Goal: Find specific page/section: Find specific page/section

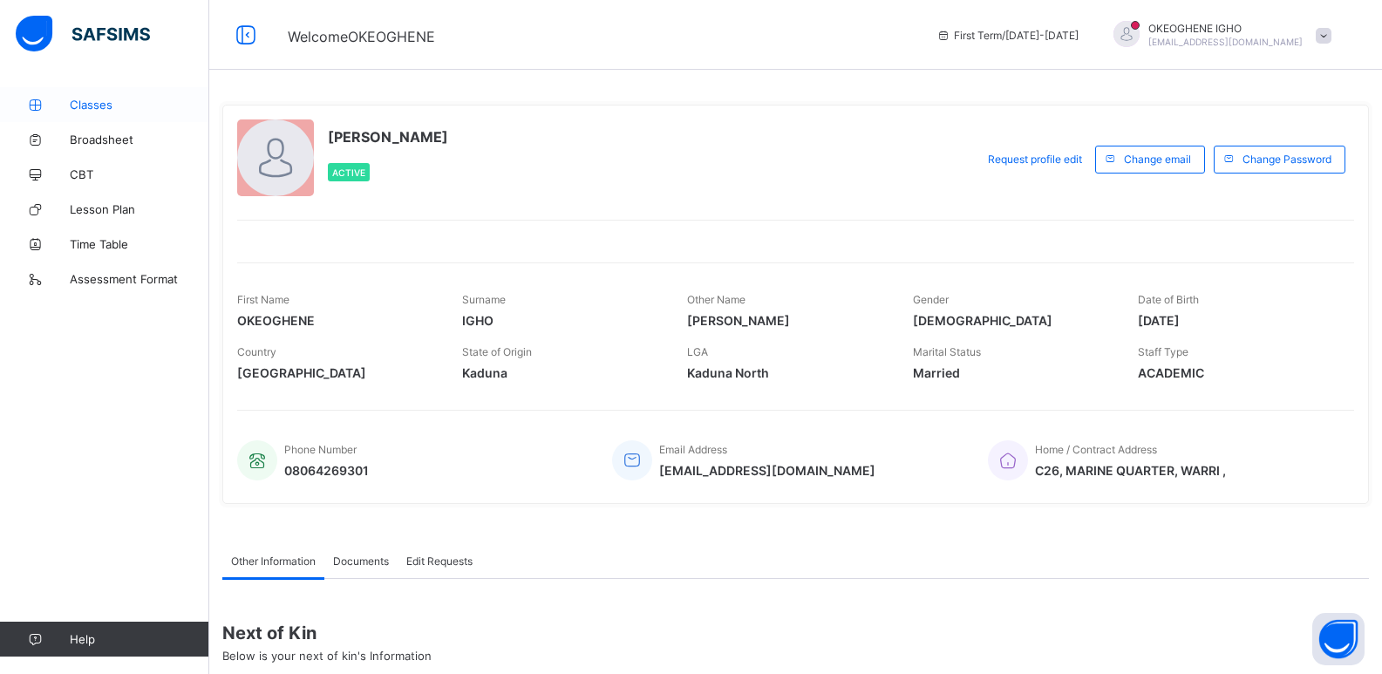
click at [112, 103] on span "Classes" at bounding box center [140, 105] width 140 height 14
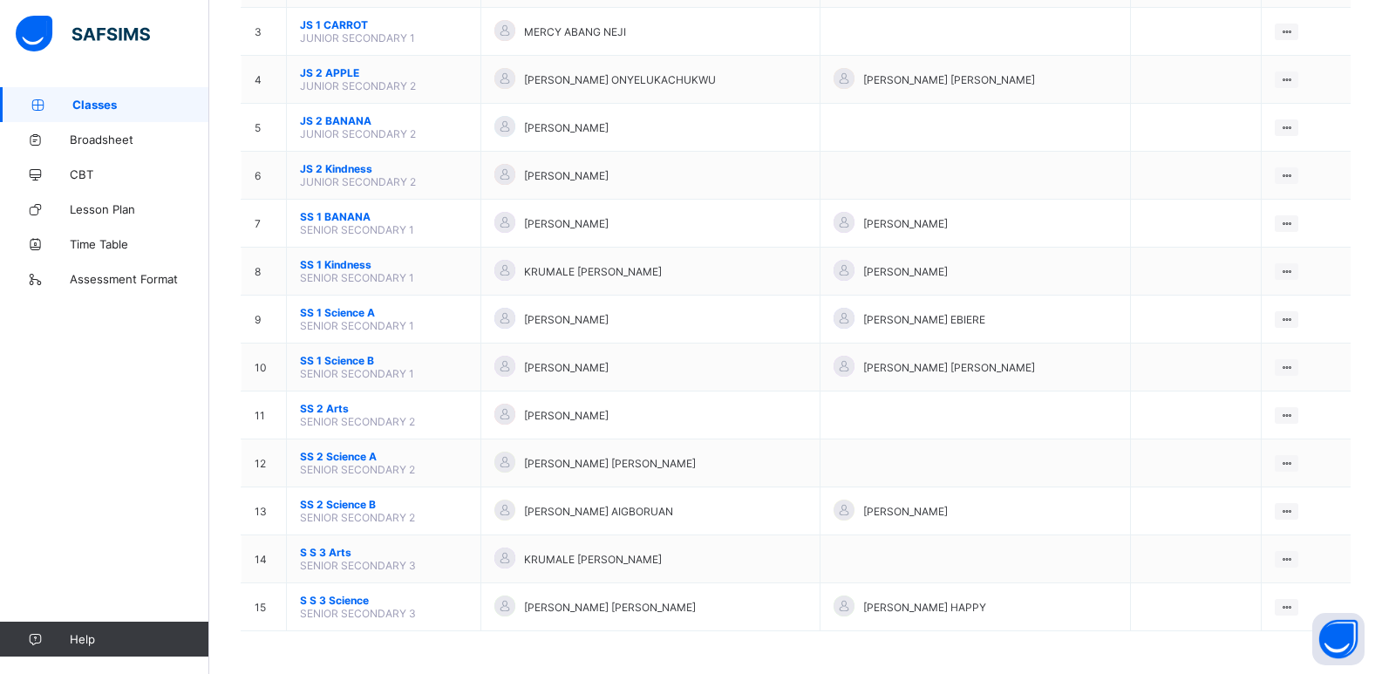
scroll to position [294, 0]
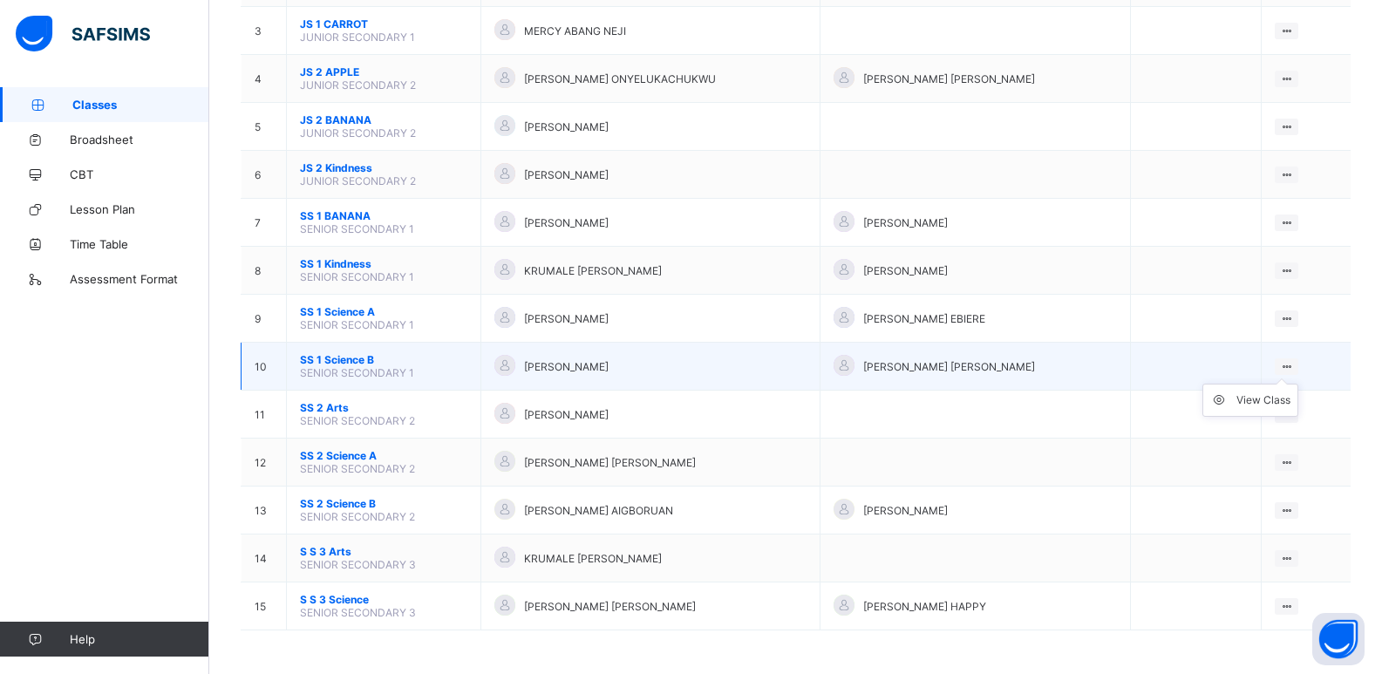
click at [1299, 384] on ul "View Class" at bounding box center [1251, 400] width 96 height 33
click at [1278, 399] on div "View Class" at bounding box center [1264, 400] width 54 height 17
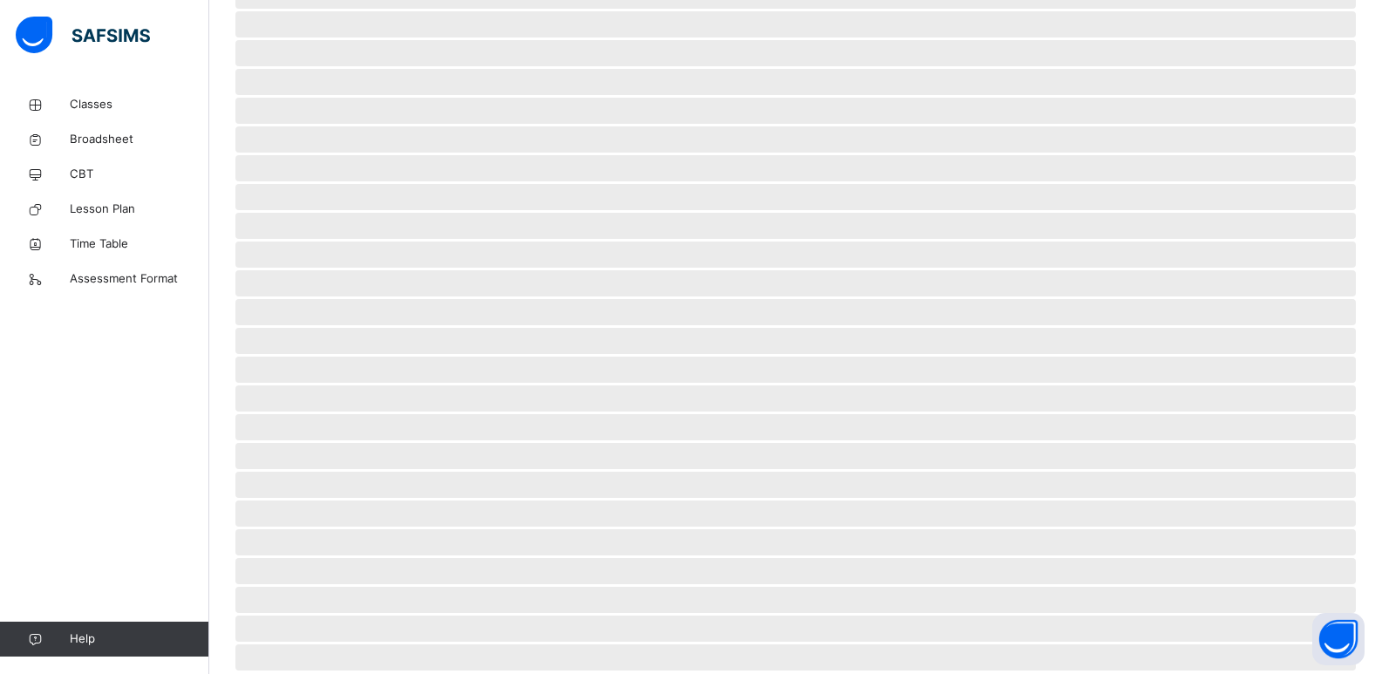
click at [1278, 414] on span "‌" at bounding box center [795, 427] width 1121 height 26
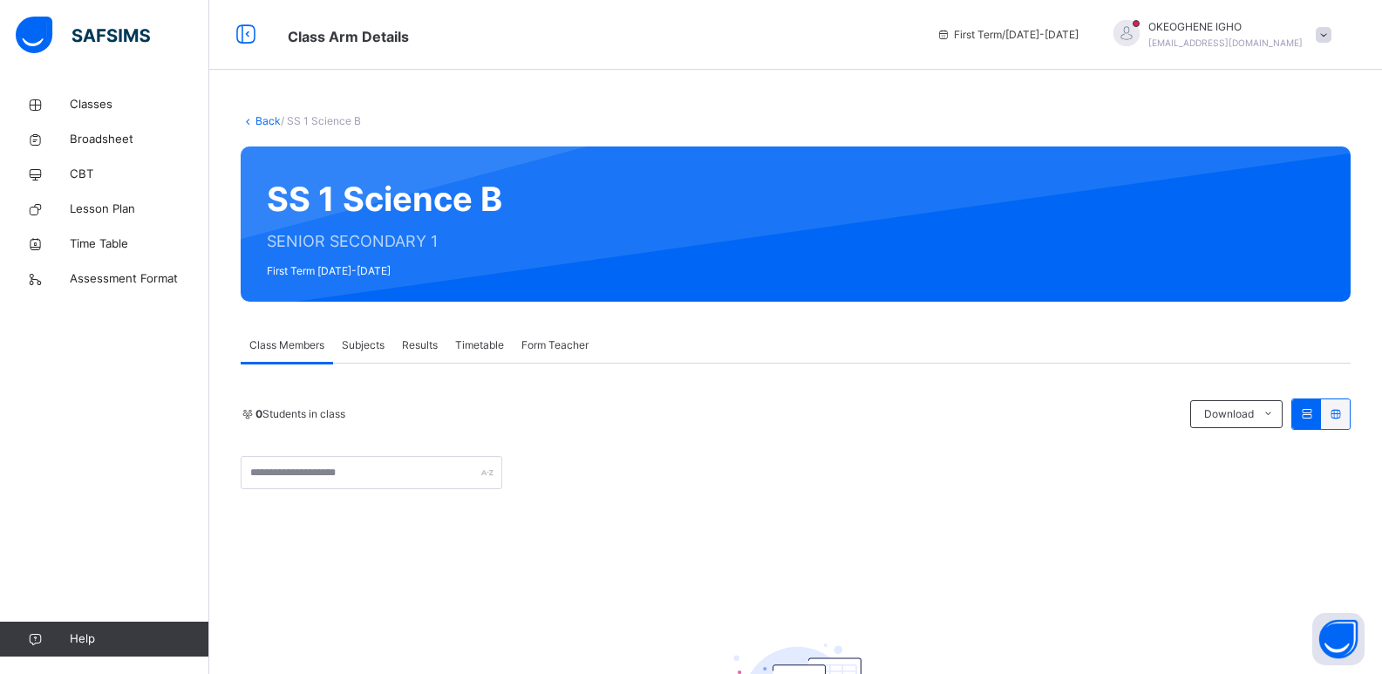
click at [377, 346] on span "Subjects" at bounding box center [363, 346] width 43 height 16
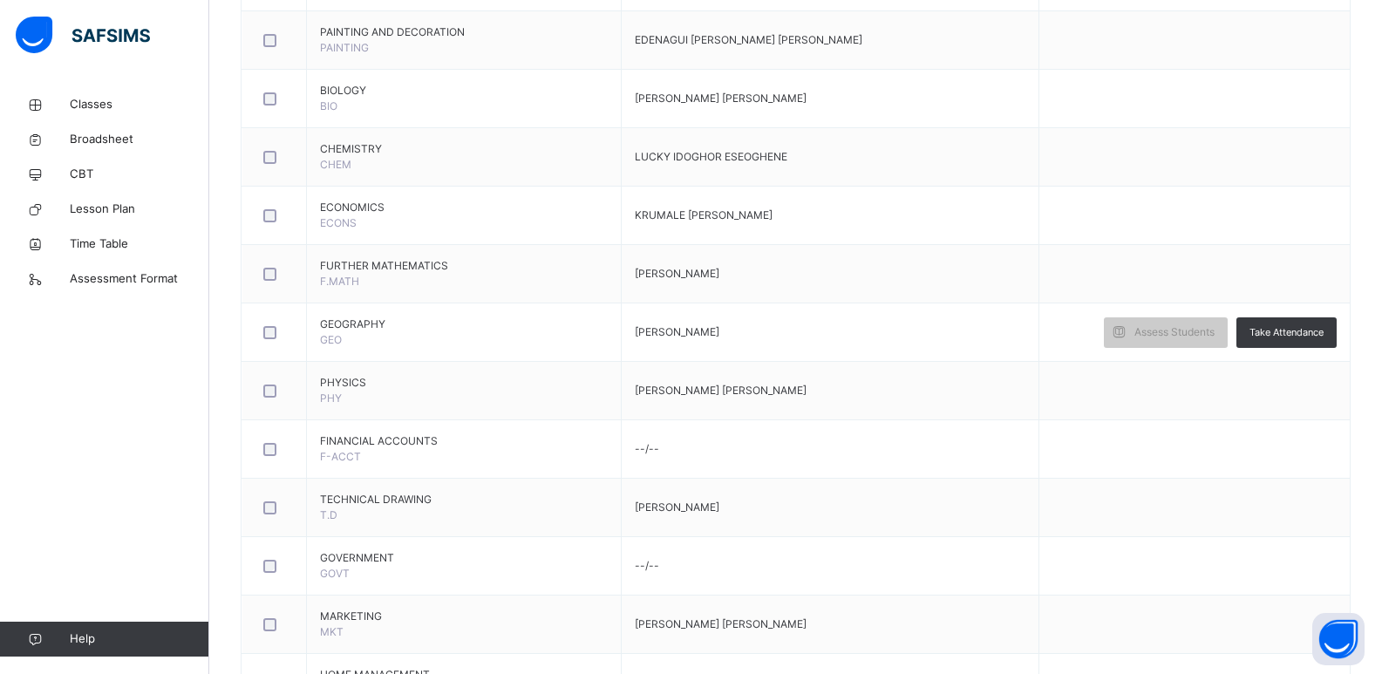
scroll to position [907, 0]
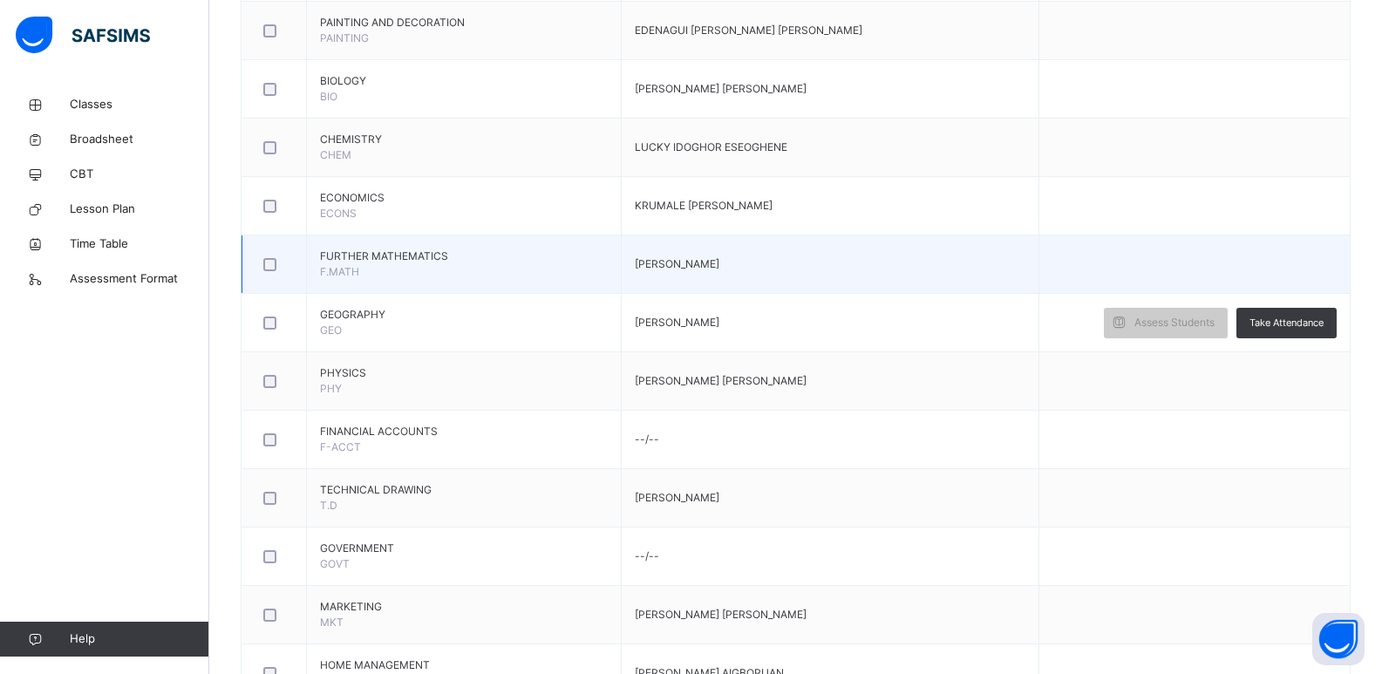
click at [577, 282] on td "FURTHER MATHEMATICS F.MATH" at bounding box center [464, 264] width 315 height 58
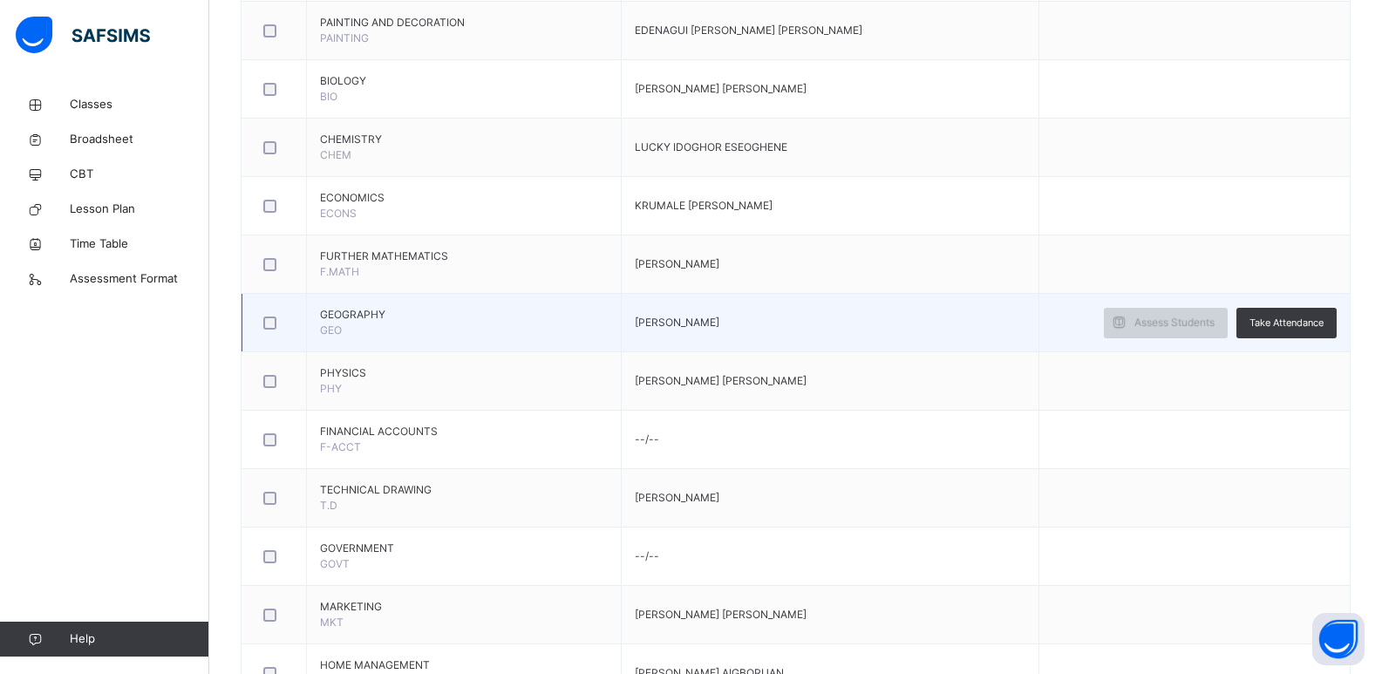
click at [1168, 325] on span "Assess Students" at bounding box center [1175, 323] width 80 height 16
click at [1168, 324] on span "Assess Students" at bounding box center [1175, 323] width 80 height 16
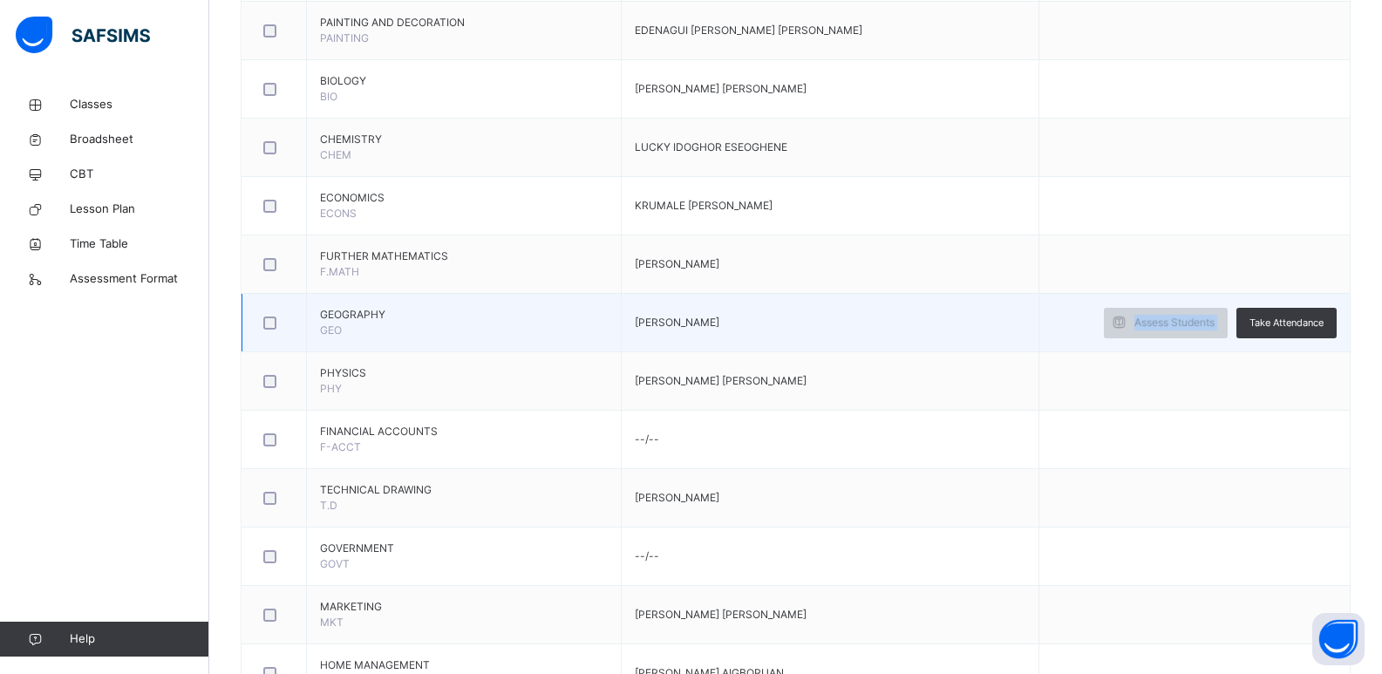
click at [1209, 325] on span "Assess Students" at bounding box center [1175, 323] width 80 height 16
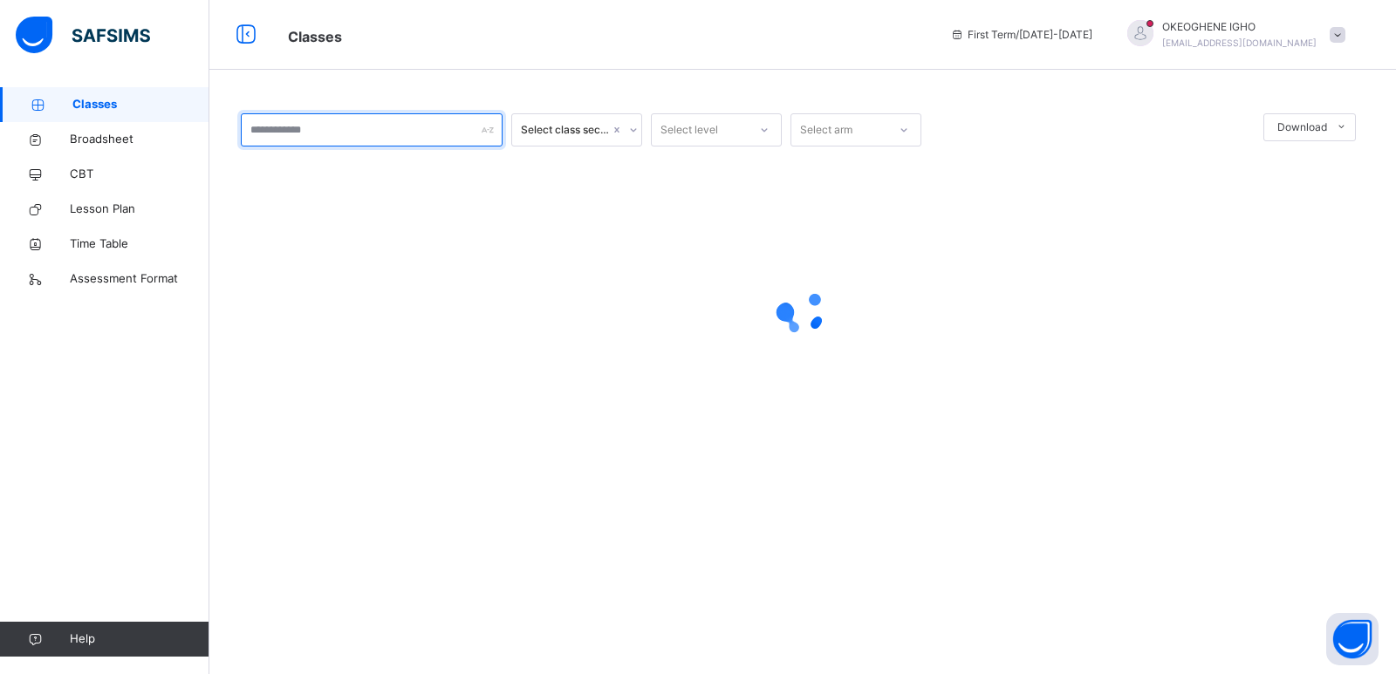
click at [468, 140] on input "text" at bounding box center [372, 129] width 262 height 33
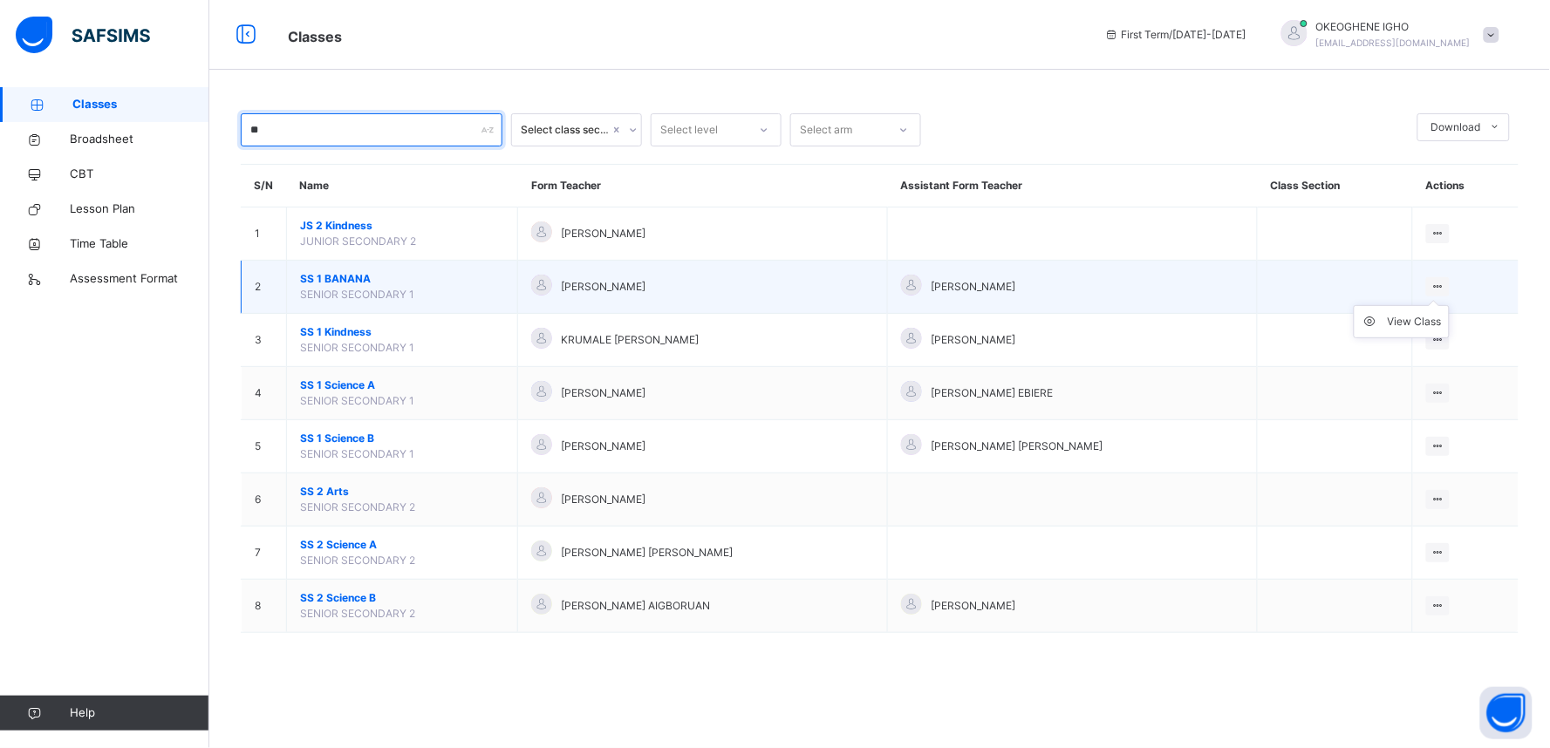
type input "**"
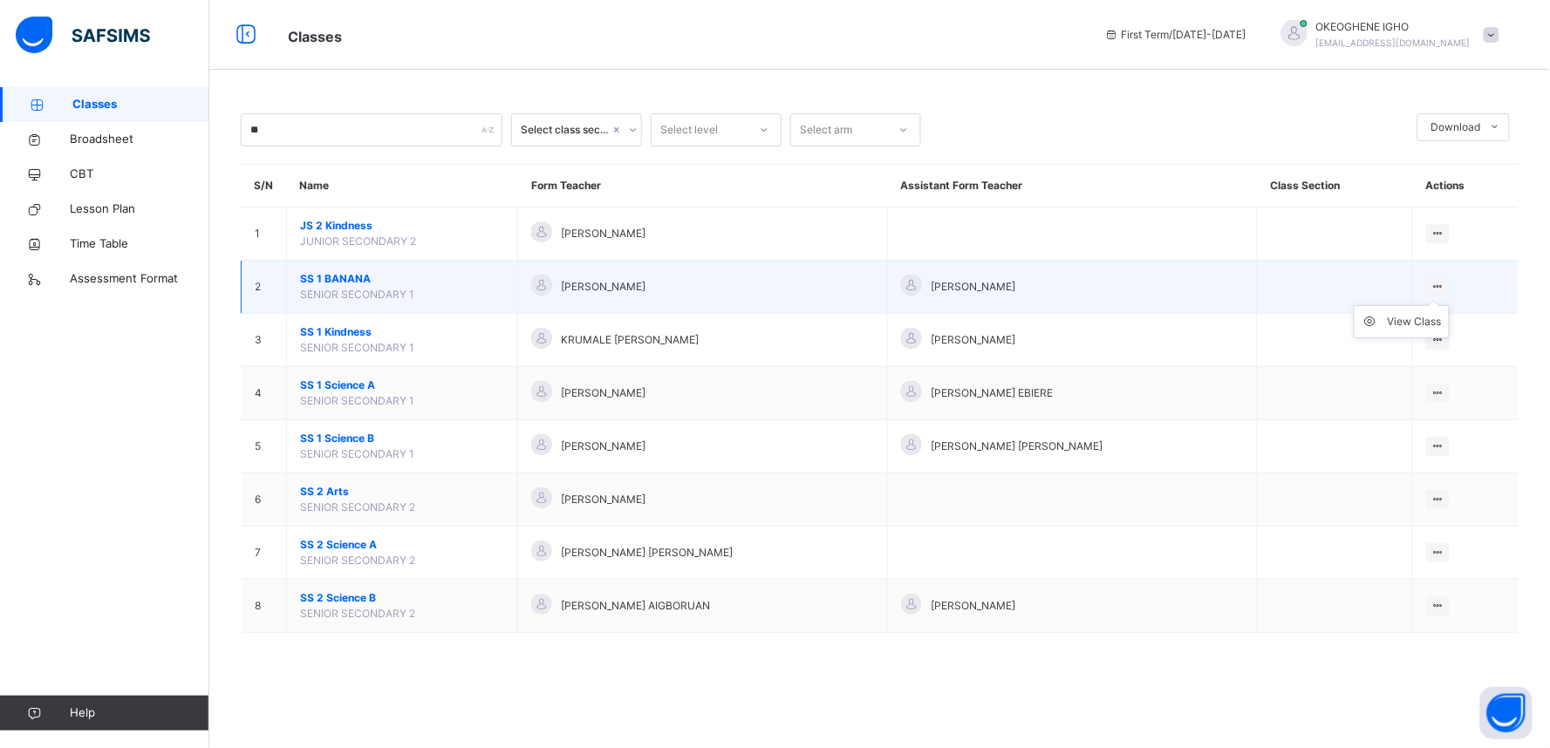
click at [1382, 284] on icon at bounding box center [1437, 286] width 15 height 13
click at [1382, 326] on div "View Class" at bounding box center [1415, 321] width 54 height 17
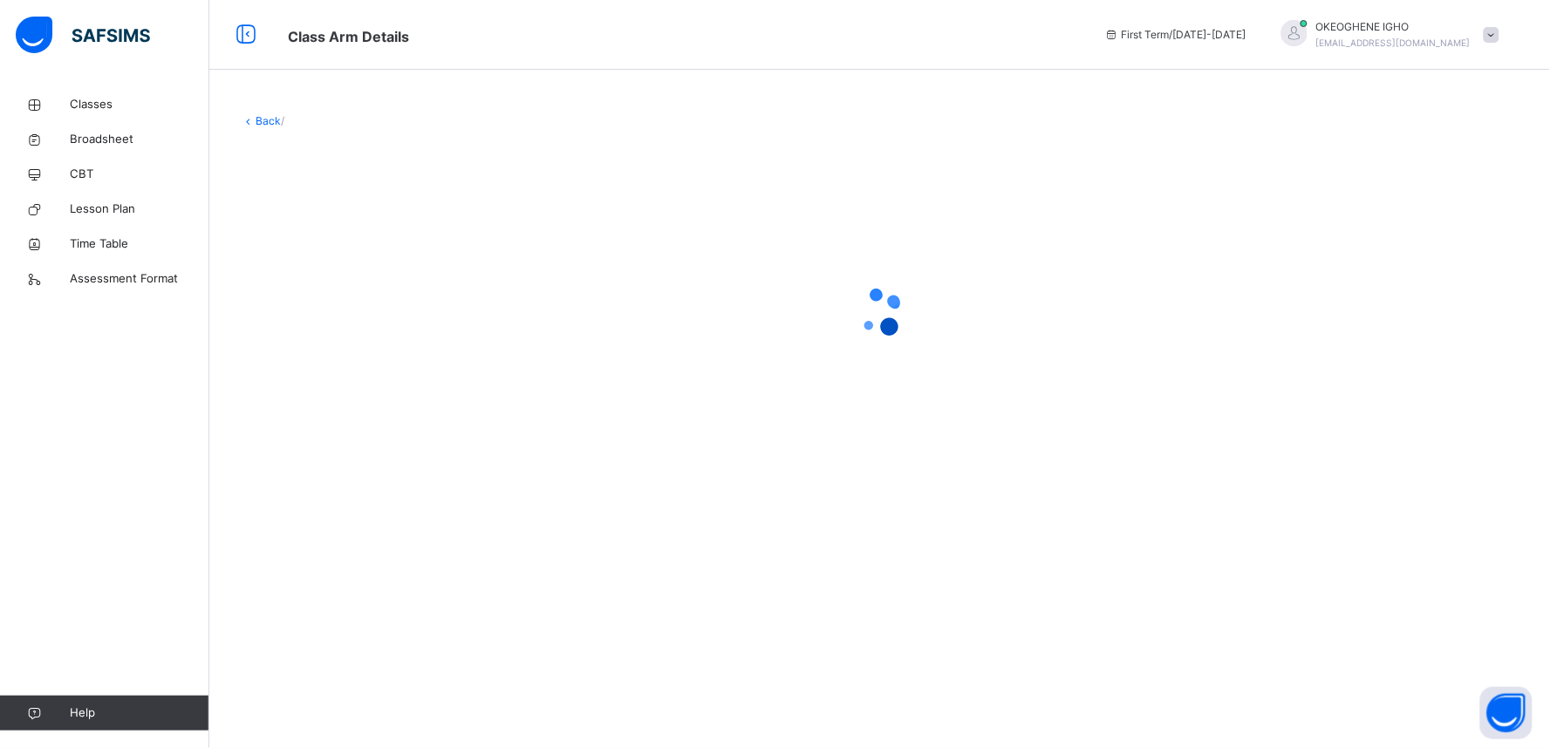
click at [1382, 326] on div at bounding box center [880, 312] width 1278 height 70
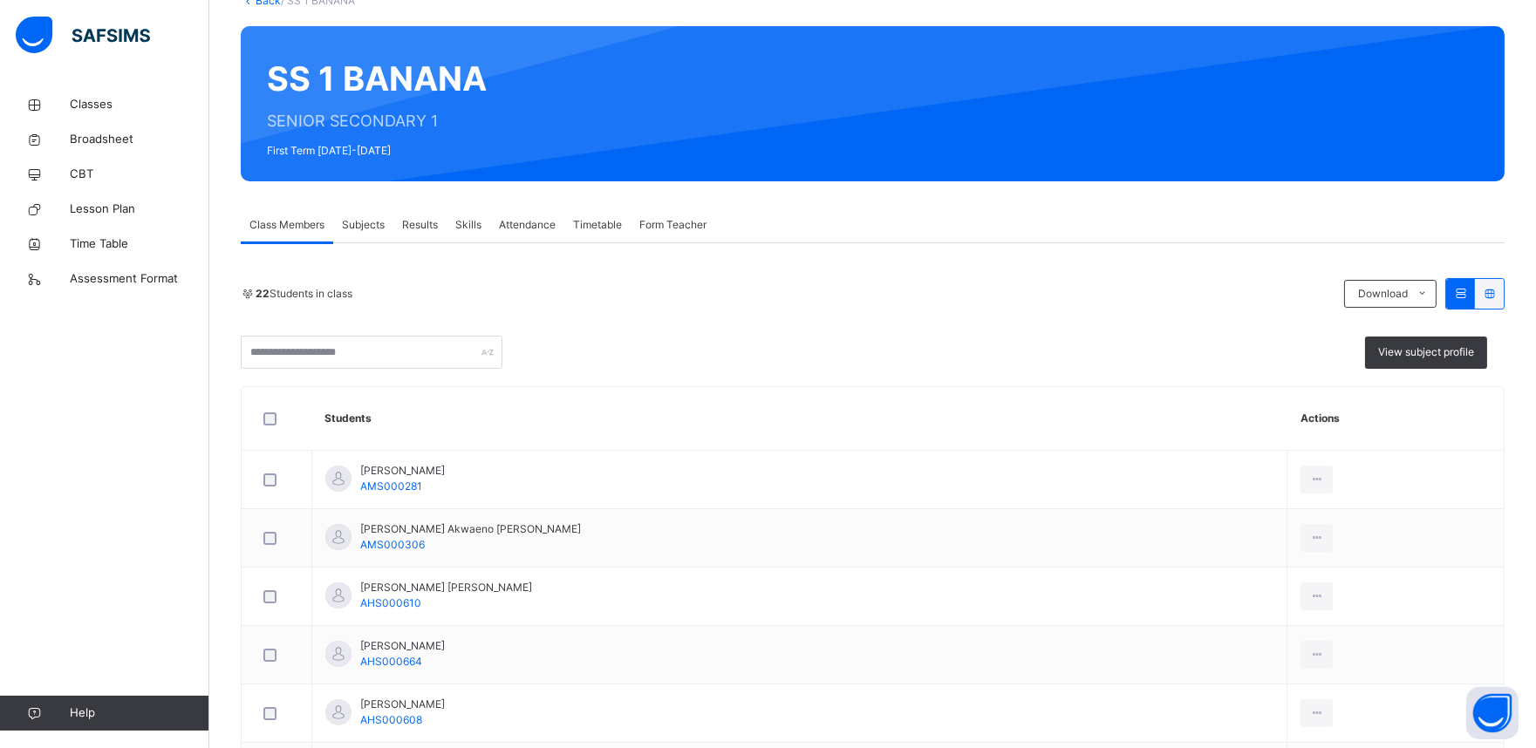
scroll to position [194, 0]
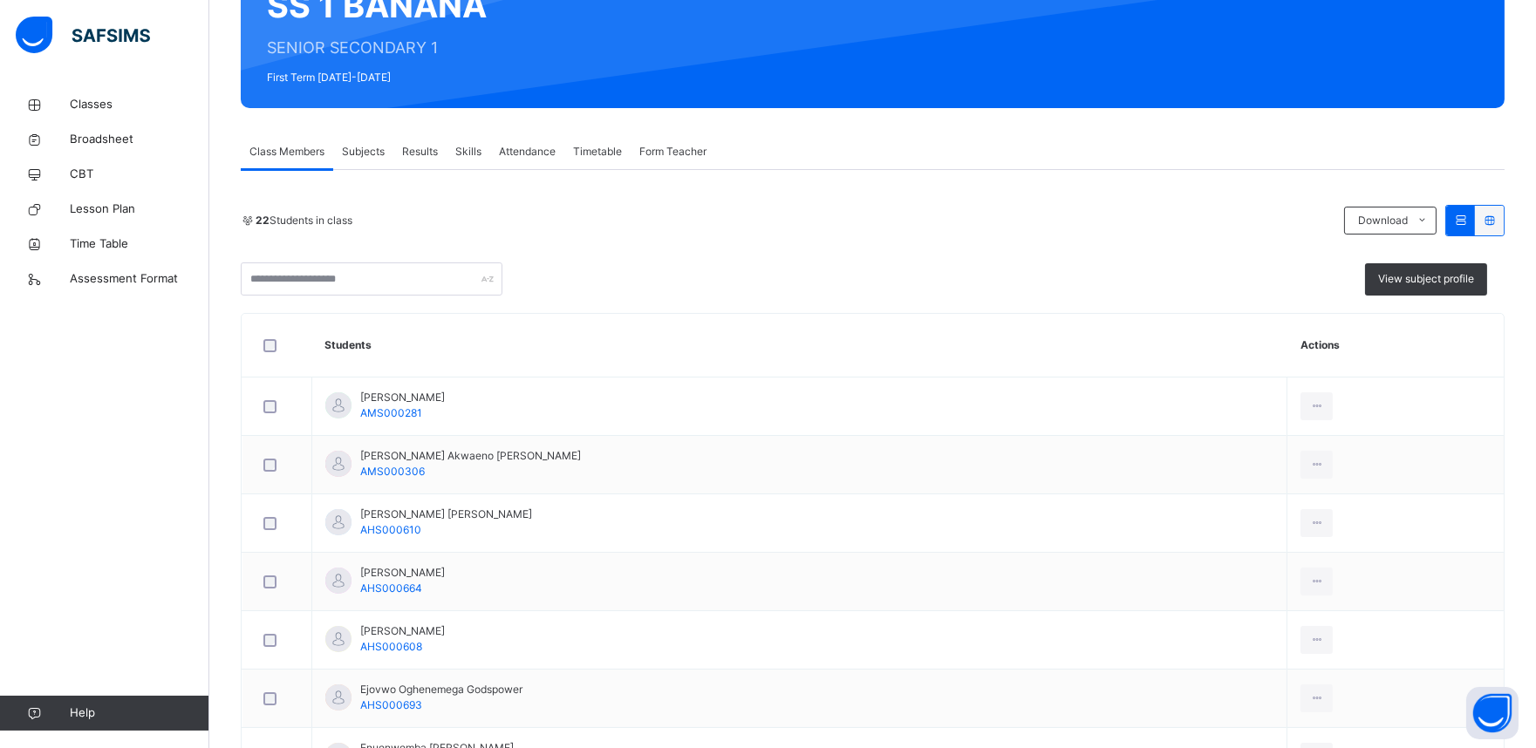
click at [371, 161] on div "Subjects" at bounding box center [363, 151] width 60 height 35
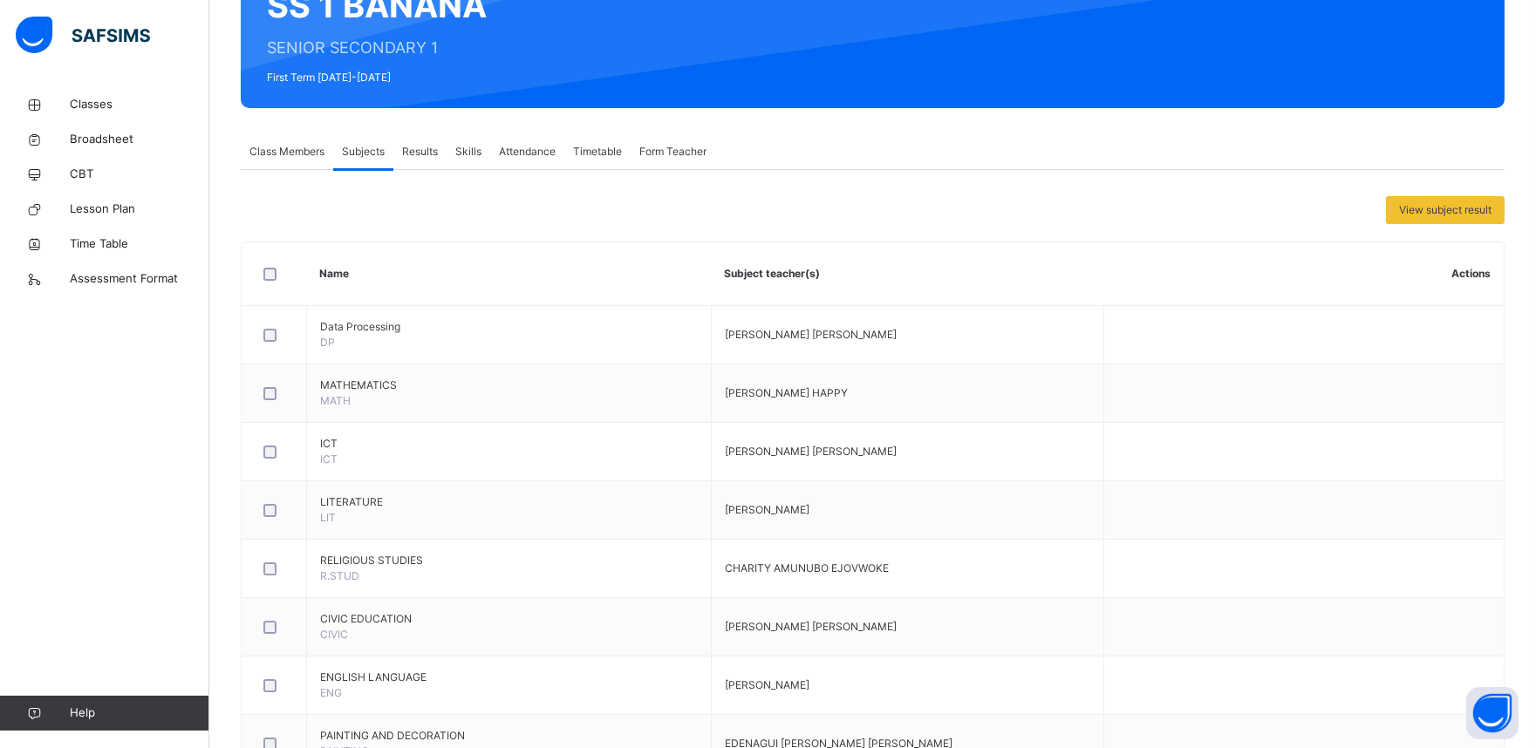
click at [674, 155] on span "Form Teacher" at bounding box center [672, 152] width 67 height 16
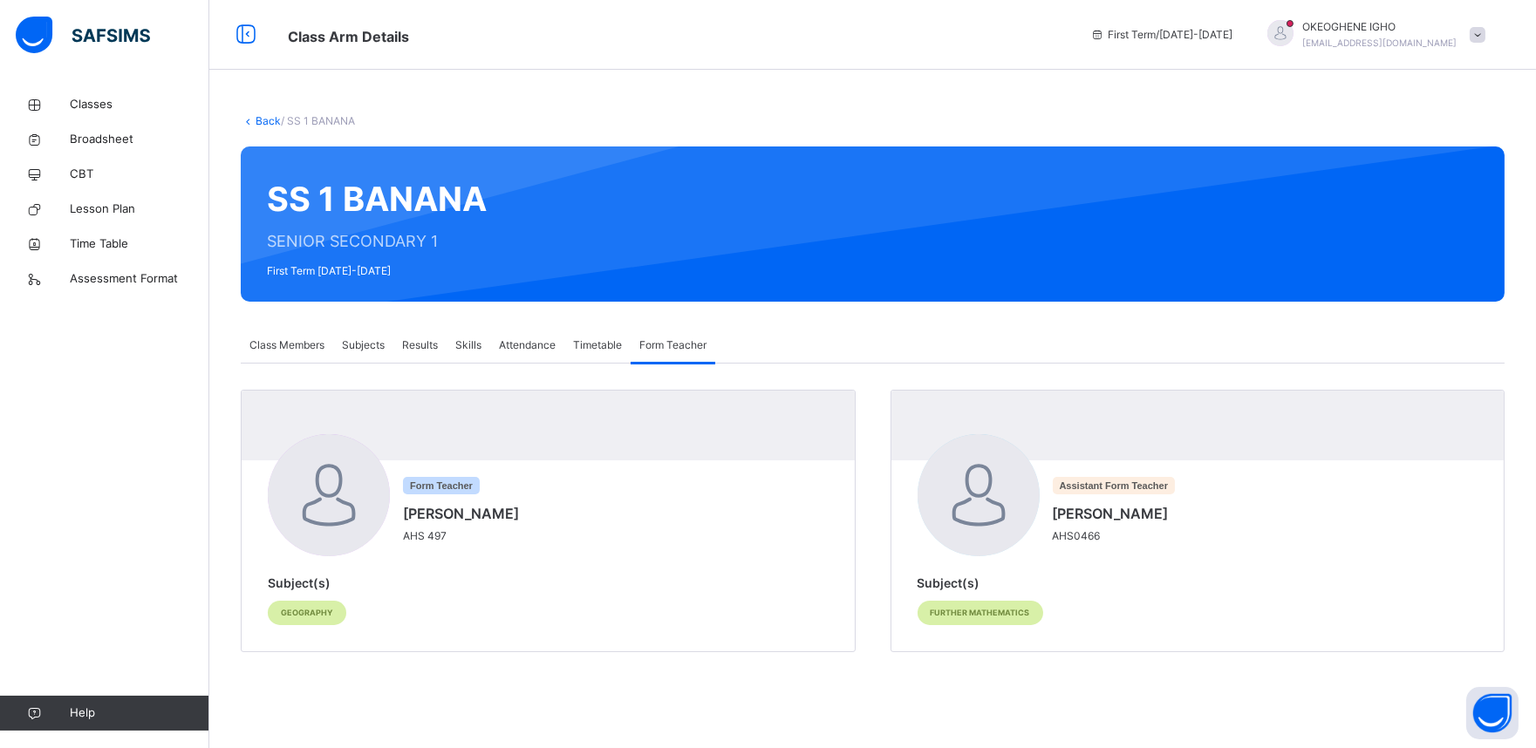
scroll to position [0, 0]
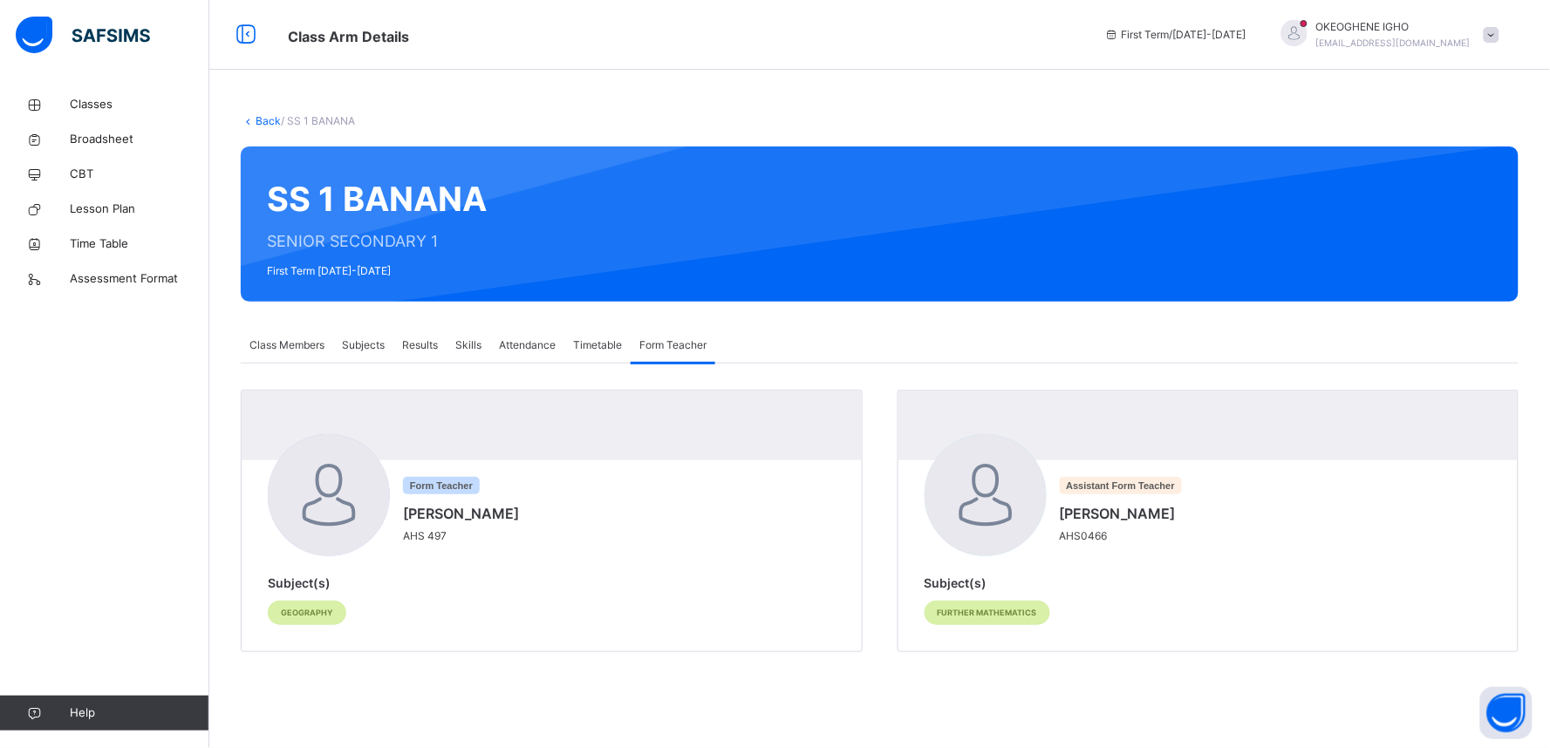
click at [356, 346] on span "Subjects" at bounding box center [363, 346] width 43 height 16
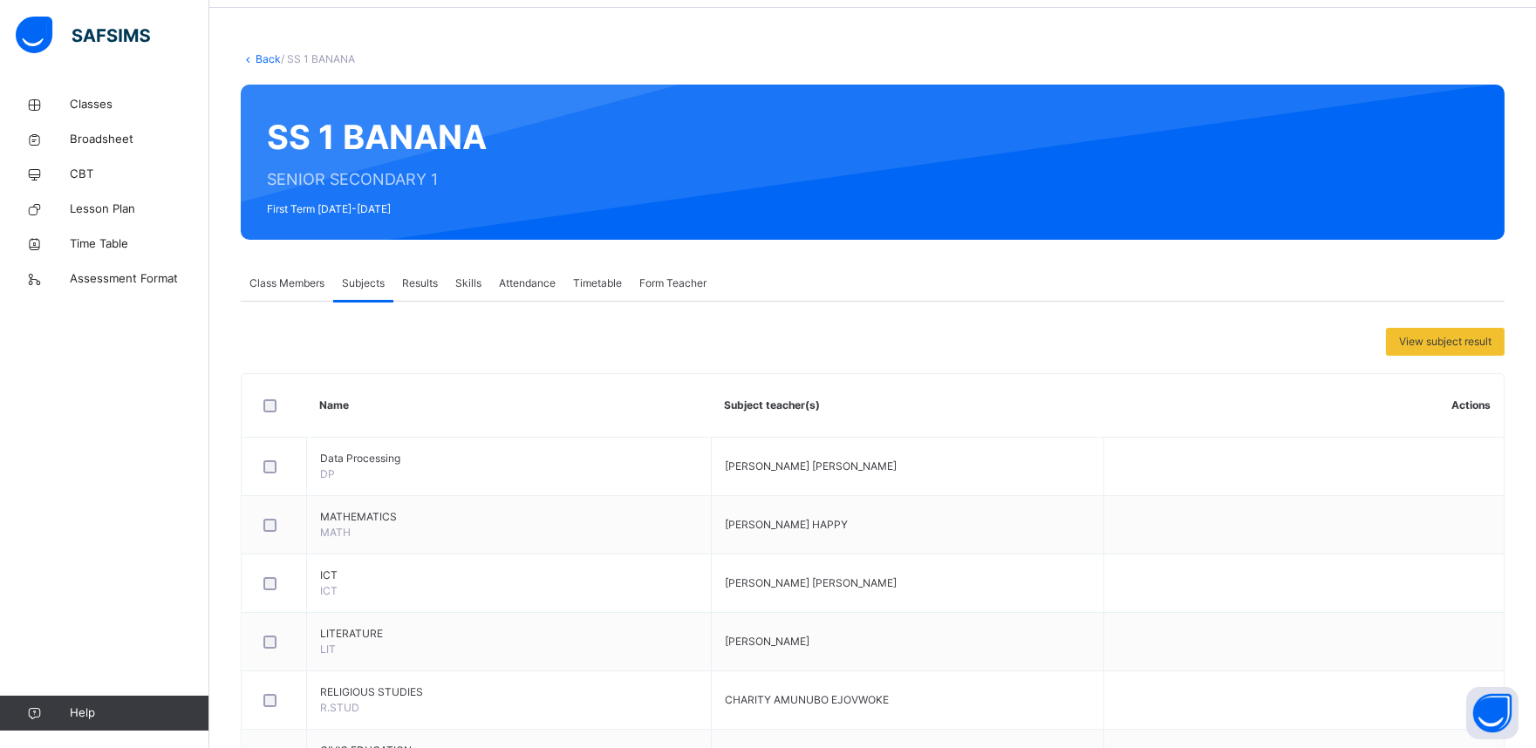
scroll to position [116, 0]
